Goal: Task Accomplishment & Management: Use online tool/utility

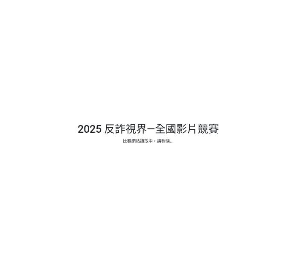
select select "vote"
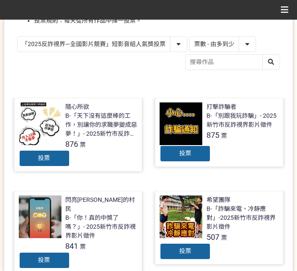
scroll to position [113, 0]
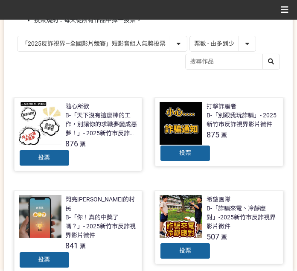
click at [30, 157] on div "投票" at bounding box center [44, 157] width 51 height 17
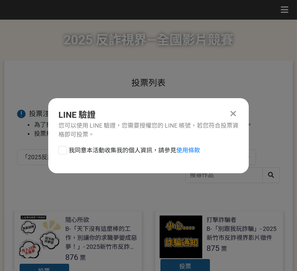
click at [232, 116] on icon at bounding box center [234, 113] width 6 height 9
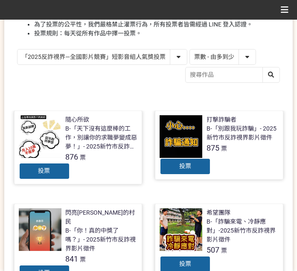
scroll to position [113, 0]
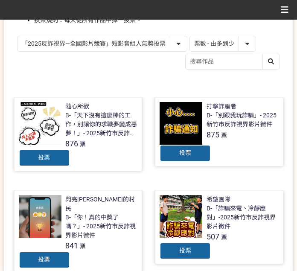
click at [192, 149] on div "投票" at bounding box center [185, 153] width 51 height 17
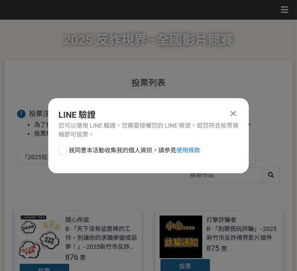
click at [144, 147] on span "我同意本活動收集我的個人資訊，請參見 使用條款" at bounding box center [134, 150] width 131 height 9
click at [64, 147] on input "我同意本活動收集我的個人資訊，請參見 使用條款" at bounding box center [62, 150] width 6 height 6
checkbox input "false"
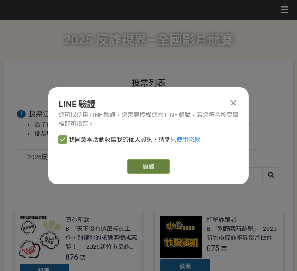
click at [153, 166] on link "繼續" at bounding box center [148, 166] width 43 height 15
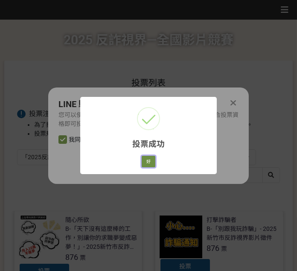
click at [155, 160] on button "好" at bounding box center [149, 162] width 14 height 12
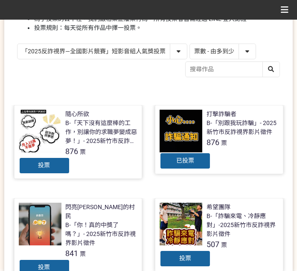
scroll to position [55, 0]
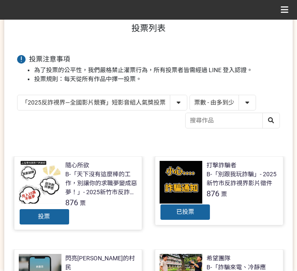
drag, startPoint x: 113, startPoint y: 102, endPoint x: 118, endPoint y: 105, distance: 6.4
click at [113, 102] on select "「2025反詐視界—全國影片競賽」短影音組人氣獎投票 「2025反詐視界—全國影片競賽」短片組人氣獎投票" at bounding box center [101, 102] width 169 height 15
select select "13146"
click at [17, 95] on select "「2025反詐視界—全國影片競賽」短影音組人氣獎投票 「2025反詐視界—全國影片競賽」短片組人氣獎投票" at bounding box center [101, 102] width 169 height 15
